Goal: Book appointment/travel/reservation

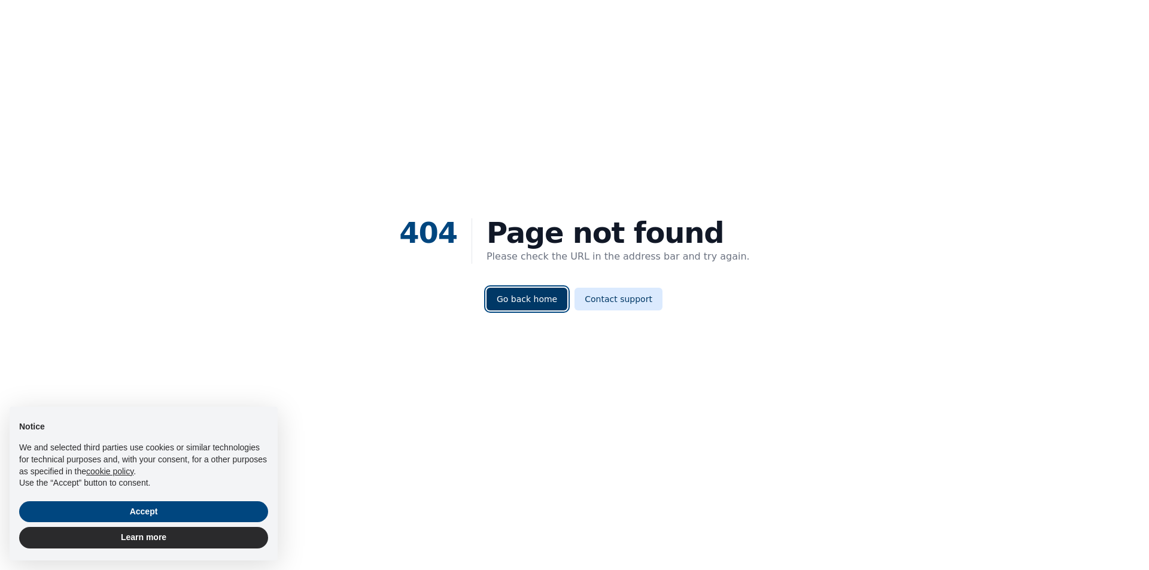
click at [518, 301] on link "Go back home" at bounding box center [526, 299] width 81 height 23
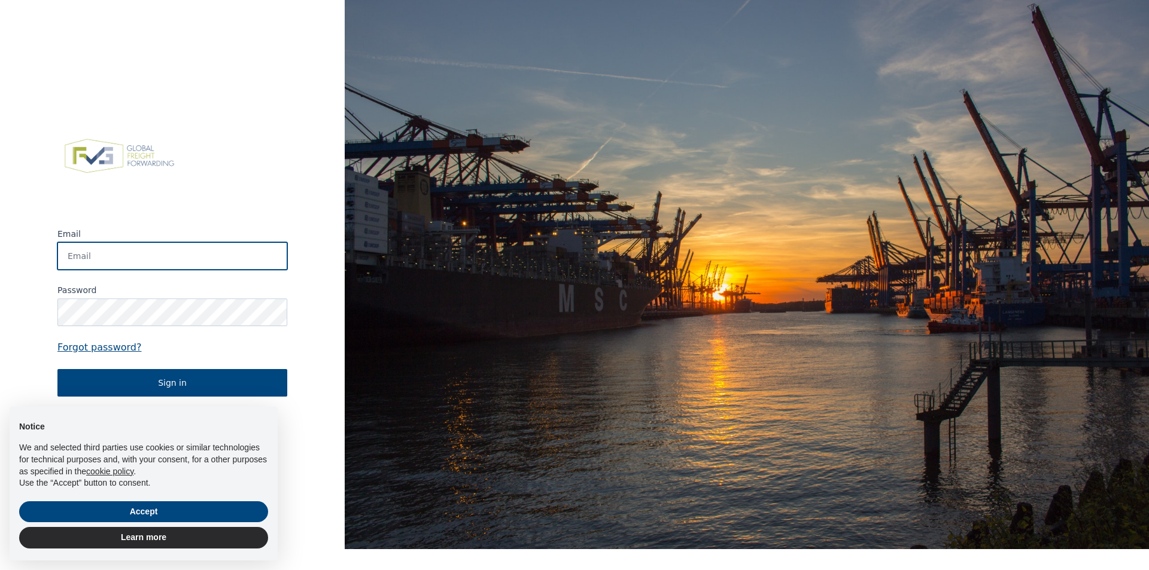
type input "[PERSON_NAME][EMAIL_ADDRESS][PERSON_NAME][DOMAIN_NAME]"
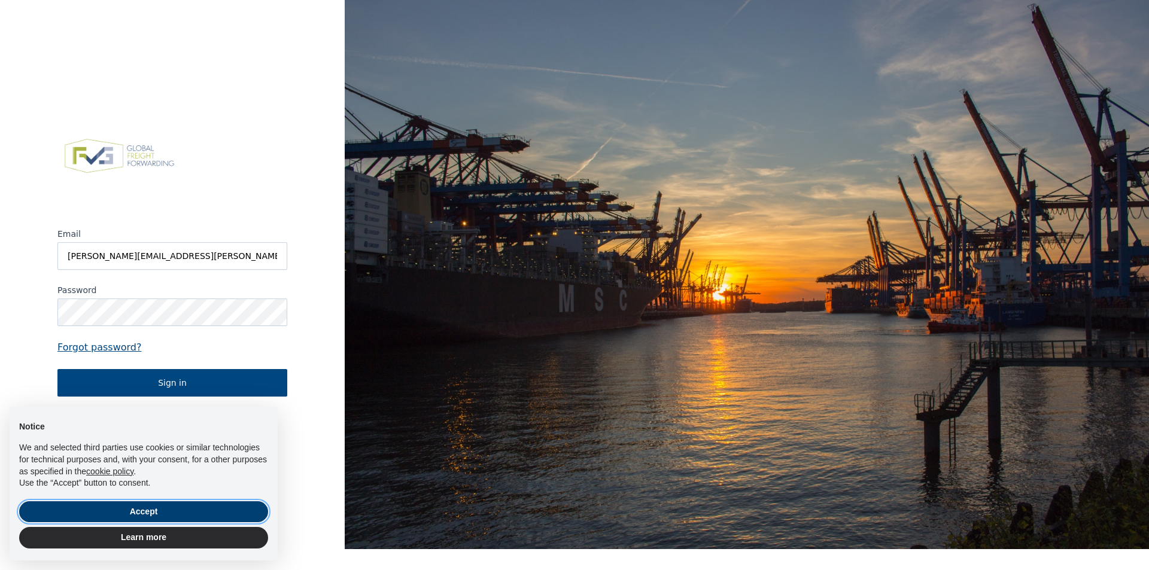
click at [170, 513] on button "Accept" at bounding box center [143, 512] width 249 height 22
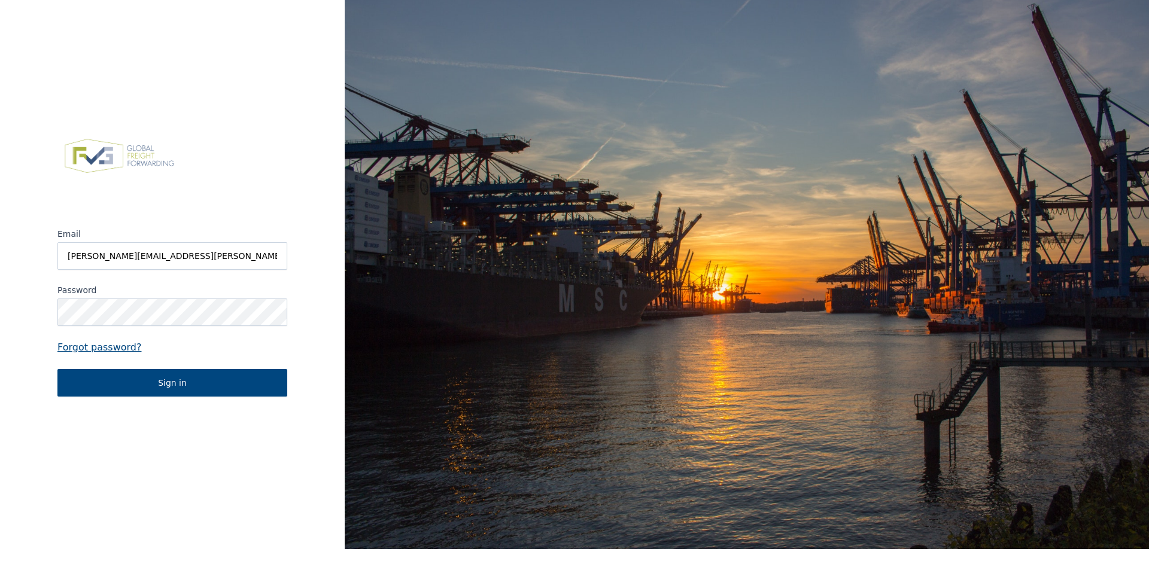
click at [114, 365] on form "Email [PERSON_NAME][EMAIL_ADDRESS][PERSON_NAME][DOMAIN_NAME] Password Forgot pa…" at bounding box center [172, 312] width 230 height 169
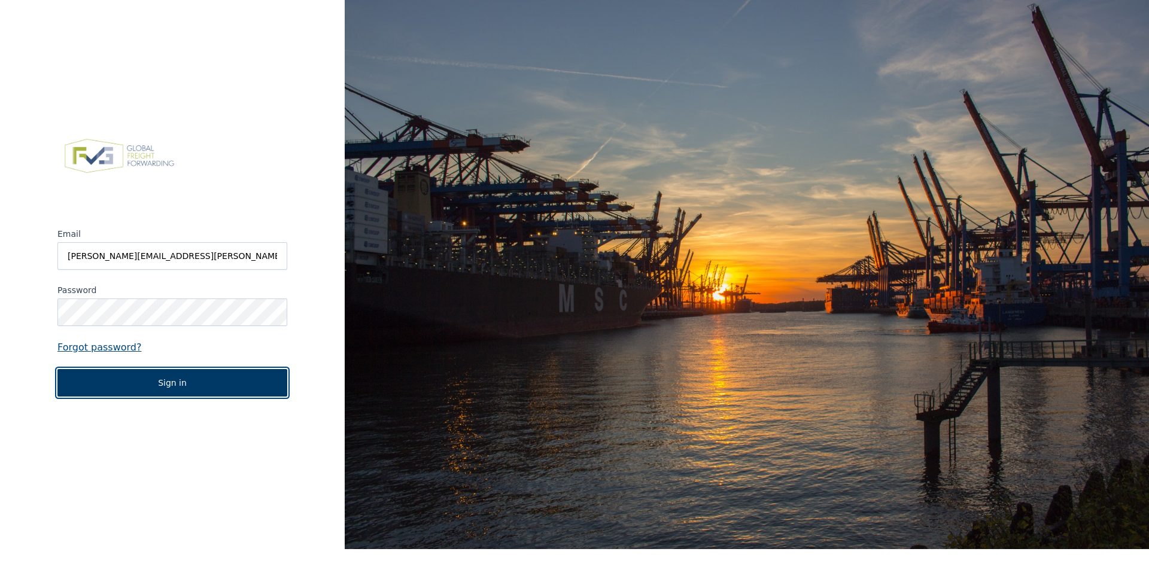
click at [121, 382] on button "Sign in" at bounding box center [172, 383] width 230 height 28
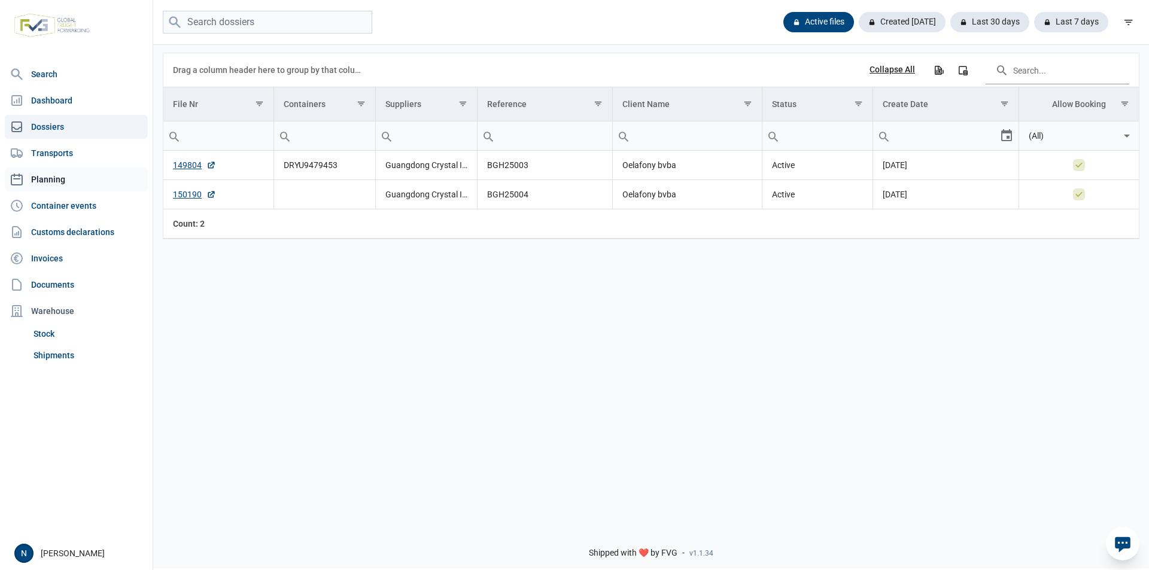
click at [54, 186] on link "Planning" at bounding box center [76, 180] width 143 height 24
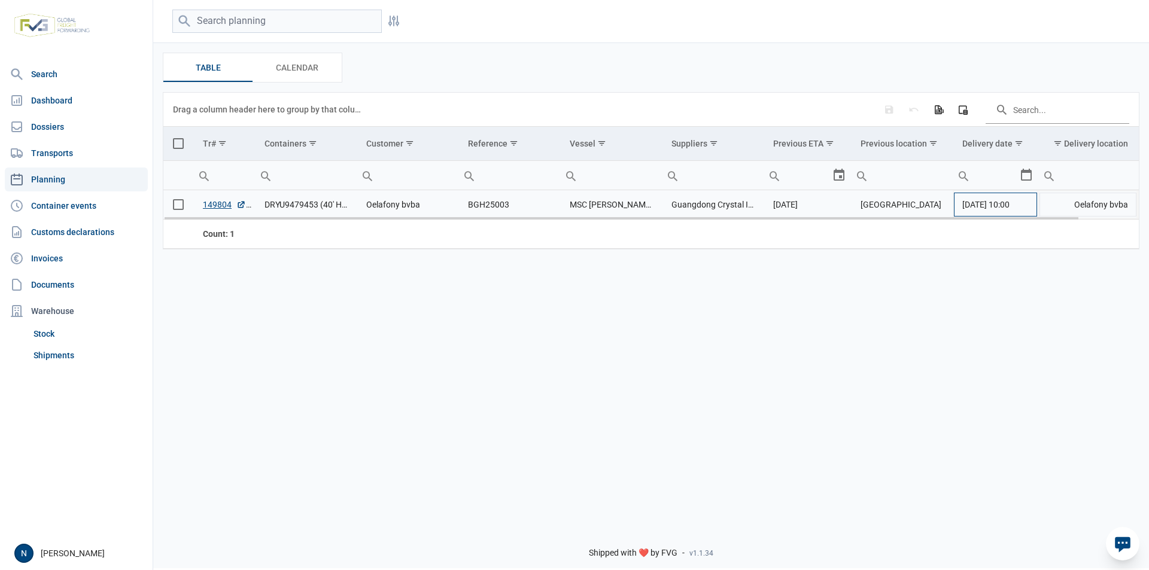
click at [1009, 207] on span "[DATE] 10:00" at bounding box center [985, 205] width 47 height 10
click at [1031, 208] on div "Select" at bounding box center [1031, 204] width 14 height 29
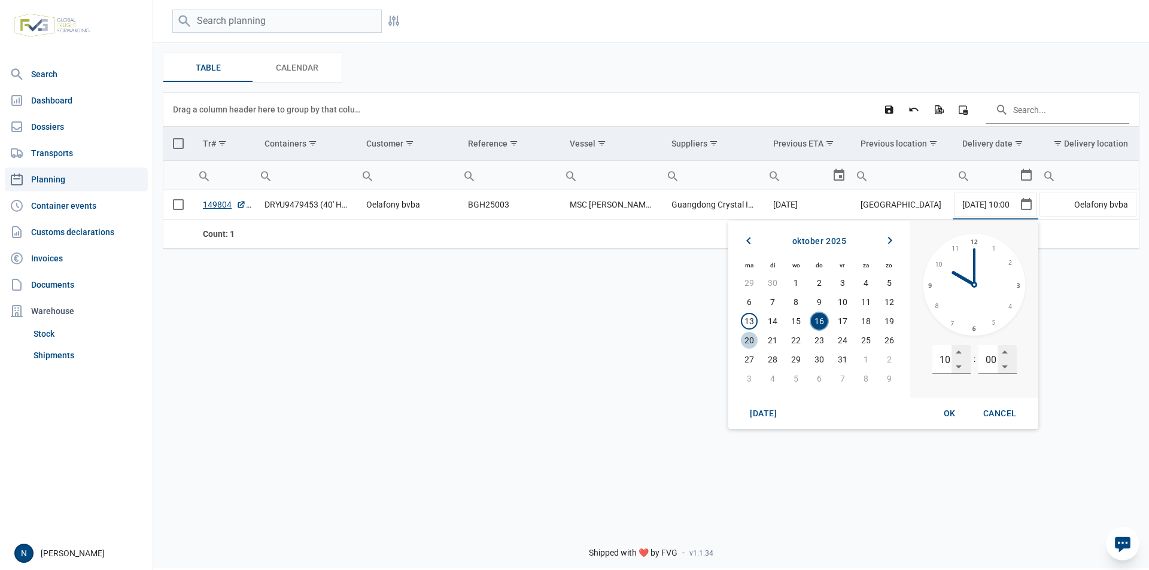
click at [743, 339] on span "20" at bounding box center [749, 340] width 17 height 17
click at [956, 416] on div "OK" at bounding box center [949, 414] width 38 height 22
type input "[DATE] 10:00"
